Goal: Information Seeking & Learning: Learn about a topic

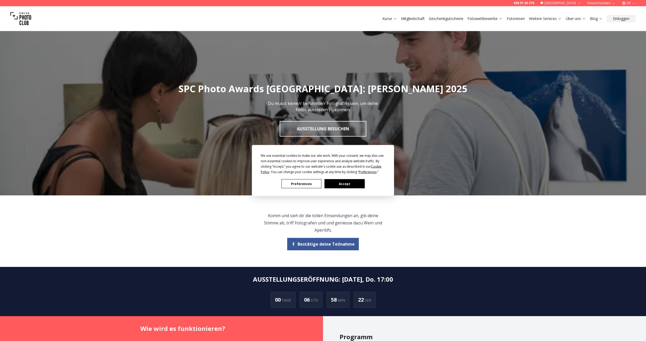
click at [346, 183] on button "Accept" at bounding box center [345, 184] width 40 height 9
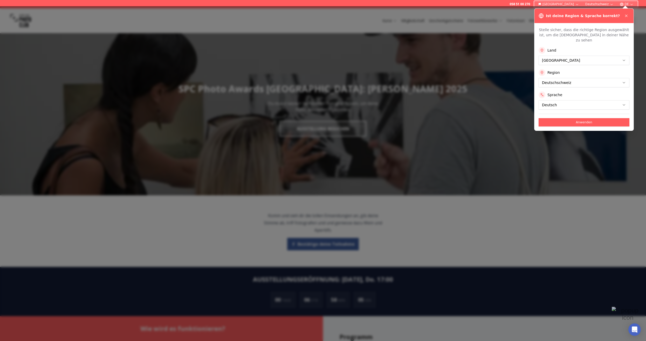
click at [628, 16] on icon at bounding box center [626, 16] width 4 height 4
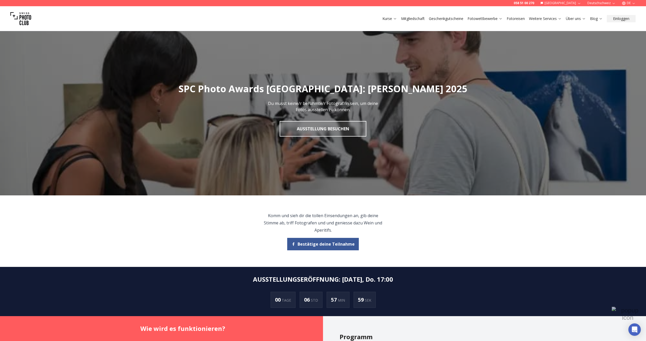
click at [632, 4] on button "DE" at bounding box center [629, 3] width 18 height 6
click at [630, 23] on link "en" at bounding box center [629, 24] width 11 height 6
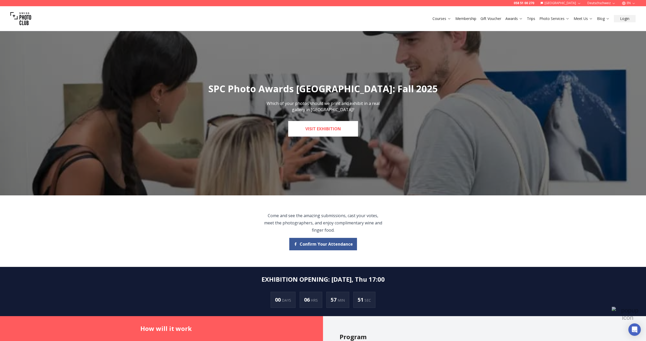
click at [332, 133] on link "Visit Exhibition" at bounding box center [323, 129] width 70 height 16
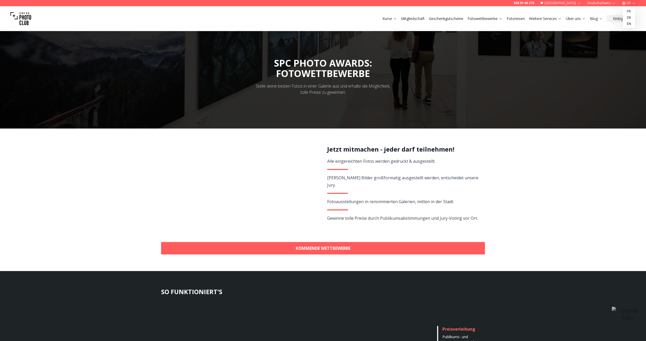
click at [630, 4] on button "DE" at bounding box center [629, 3] width 18 height 6
click at [630, 22] on link "en" at bounding box center [629, 24] width 11 height 6
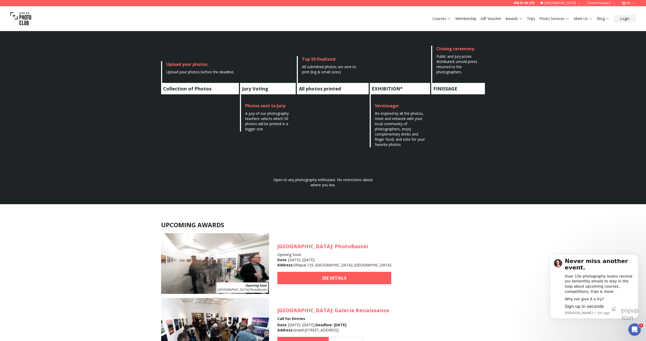
scroll to position [285, 0]
